Goal: Information Seeking & Learning: Learn about a topic

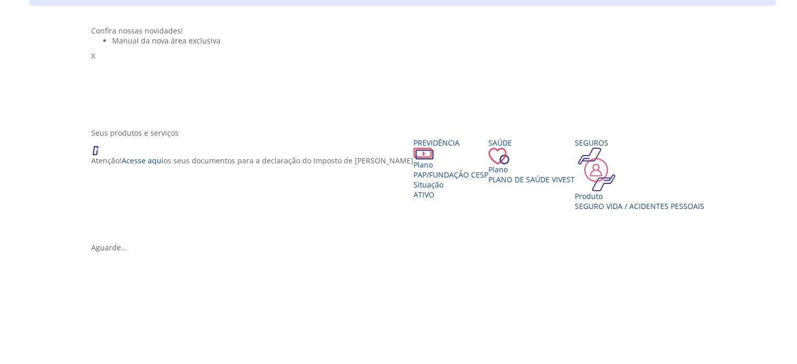
scroll to position [105, 0]
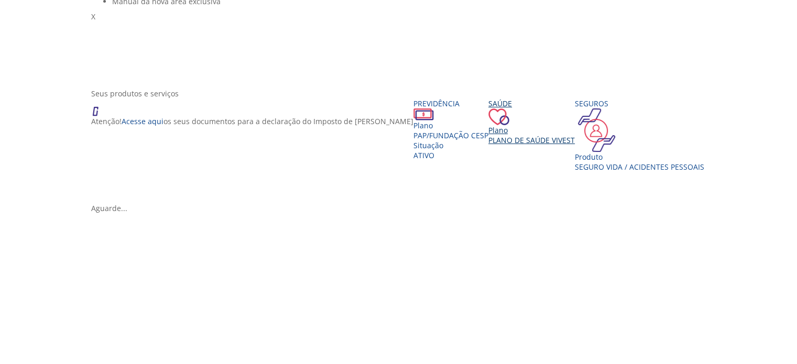
click at [488, 145] on span "Plano de Saúde VIVEST" at bounding box center [531, 140] width 86 height 10
click at [488, 145] on div "Plano Plano de Saúde VIVEST" at bounding box center [531, 135] width 86 height 20
click at [488, 145] on span "Plano de Saúde VIVEST" at bounding box center [531, 140] width 86 height 10
click at [488, 125] on div "Saúde" at bounding box center [531, 112] width 86 height 27
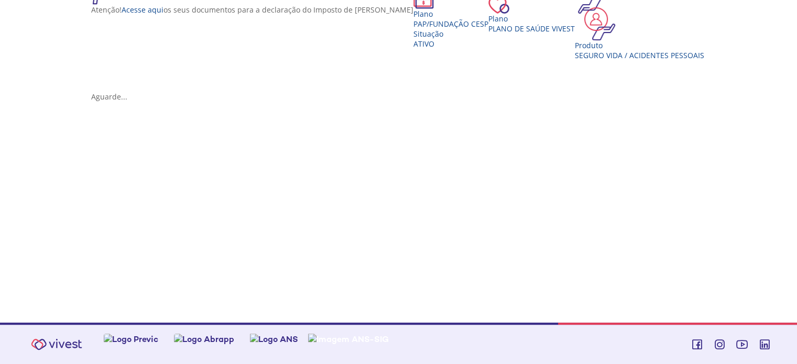
scroll to position [254, 0]
click at [488, 33] on span "Plano de Saúde VIVEST" at bounding box center [531, 28] width 86 height 10
